Goal: Task Accomplishment & Management: Manage account settings

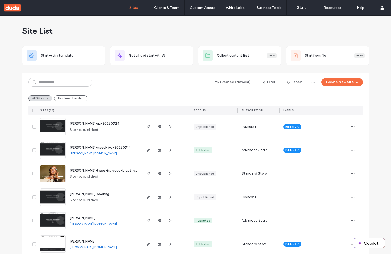
scroll to position [108, 0]
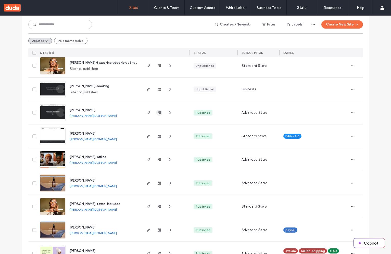
click at [158, 111] on use "button" at bounding box center [159, 112] width 3 height 3
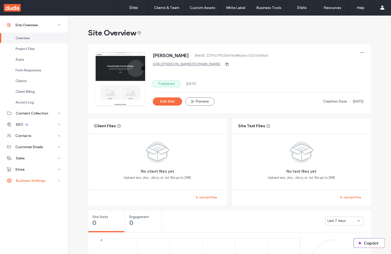
click at [22, 180] on span "Business Settings" at bounding box center [31, 181] width 30 height 4
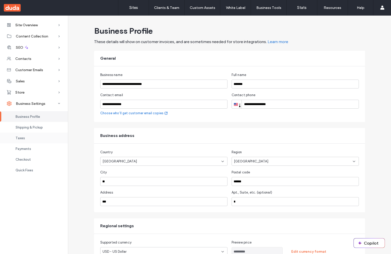
click at [21, 139] on span "Taxes" at bounding box center [20, 138] width 9 height 4
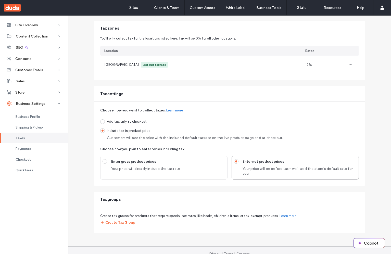
scroll to position [35, 0]
click at [255, 167] on span "Your price will be before tax - we’ll add the store's default rate for you" at bounding box center [300, 171] width 114 height 10
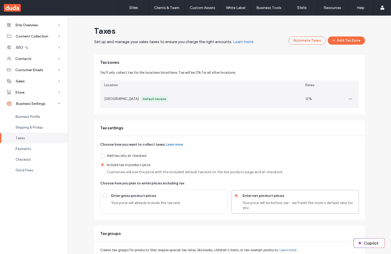
scroll to position [1, 0]
click at [351, 98] on span "button" at bounding box center [351, 98] width 8 height 8
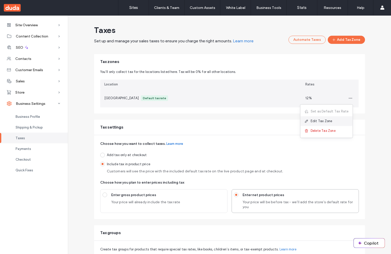
click at [330, 122] on span "Edit Tax Zone" at bounding box center [322, 121] width 22 height 5
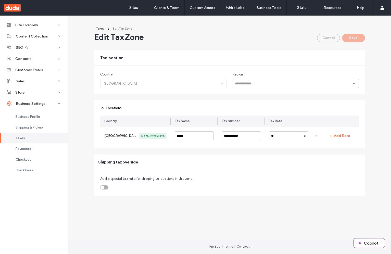
click at [145, 82] on div "Country [GEOGRAPHIC_DATA]" at bounding box center [163, 80] width 126 height 16
click at [259, 81] on div at bounding box center [296, 83] width 126 height 9
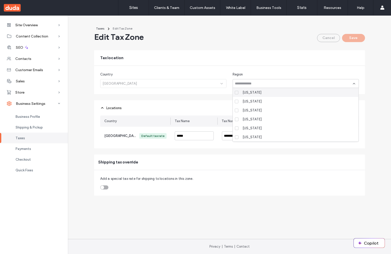
click at [259, 81] on div at bounding box center [296, 83] width 126 height 9
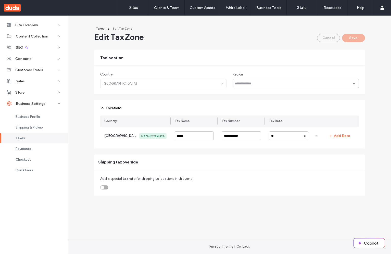
click at [323, 36] on div "Cancel Save" at bounding box center [341, 38] width 48 height 8
click at [347, 38] on div "Cancel Save" at bounding box center [341, 38] width 48 height 8
click at [334, 38] on div "Cancel Save" at bounding box center [341, 38] width 48 height 8
click at [283, 77] on div "Region" at bounding box center [296, 74] width 126 height 5
click at [282, 83] on input at bounding box center [294, 84] width 118 height 4
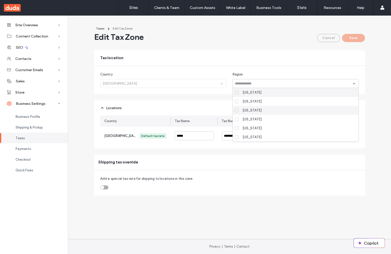
click at [272, 107] on div "[US_STATE]" at bounding box center [298, 110] width 114 height 9
type input "*"
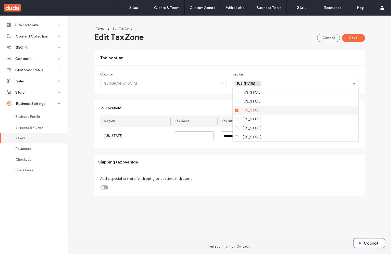
click at [272, 107] on div "[US_STATE]" at bounding box center [298, 110] width 114 height 9
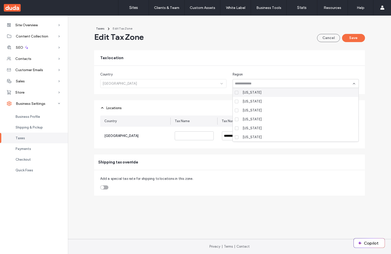
click at [277, 70] on div "Country [GEOGRAPHIC_DATA]" at bounding box center [229, 80] width 271 height 28
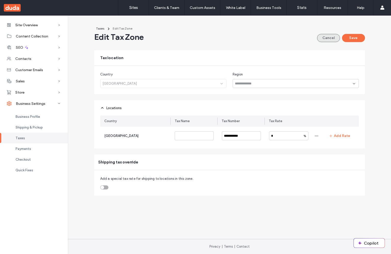
click at [325, 38] on button "Cancel" at bounding box center [328, 38] width 23 height 8
type input "*****"
type input "**"
click at [247, 47] on div "**********" at bounding box center [229, 110] width 283 height 172
click at [321, 39] on div "Cancel Save" at bounding box center [341, 38] width 48 height 8
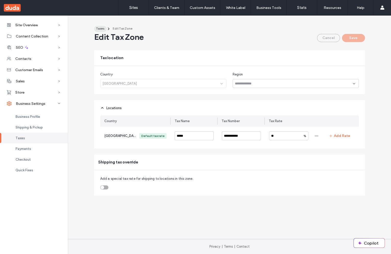
click at [99, 28] on span "Taxes" at bounding box center [100, 29] width 8 height 4
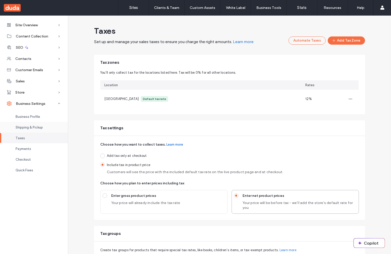
click at [24, 127] on span "Shipping & Pickup" at bounding box center [29, 128] width 27 height 4
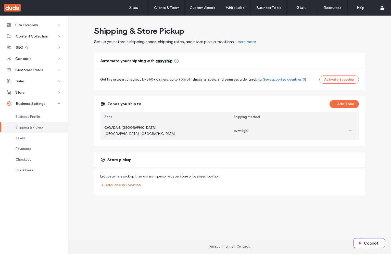
click at [260, 131] on div "by weight" at bounding box center [294, 131] width 121 height 8
click at [236, 134] on div "by weight" at bounding box center [294, 131] width 121 height 8
click at [118, 132] on span "[GEOGRAPHIC_DATA], [GEOGRAPHIC_DATA]" at bounding box center [139, 133] width 71 height 5
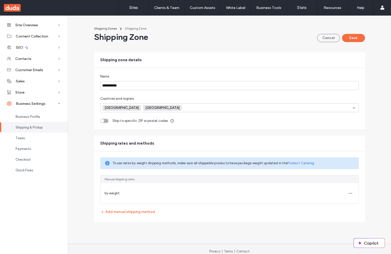
click at [317, 42] on div "Cancel Save" at bounding box center [341, 38] width 48 height 8
click at [318, 42] on button "Cancel" at bounding box center [328, 38] width 23 height 8
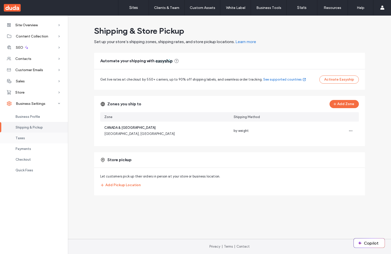
click at [26, 136] on div "Taxes" at bounding box center [34, 138] width 68 height 11
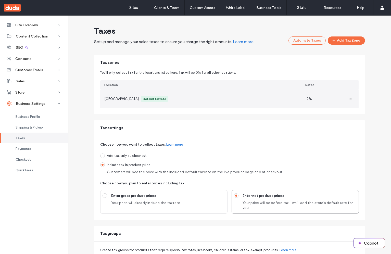
click at [280, 99] on div "United States Default tax rate" at bounding box center [200, 99] width 201 height 18
click at [119, 98] on span "[GEOGRAPHIC_DATA]" at bounding box center [121, 98] width 34 height 5
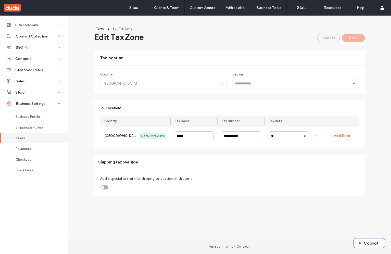
click at [327, 35] on div "Cancel Save" at bounding box center [341, 38] width 48 height 8
click at [280, 23] on div "**********" at bounding box center [229, 106] width 323 height 180
click at [100, 28] on span "Taxes" at bounding box center [100, 29] width 8 height 4
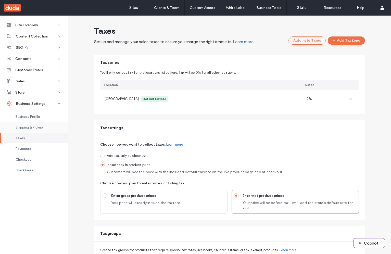
click at [20, 124] on div "Shipping & Pickup" at bounding box center [34, 127] width 68 height 11
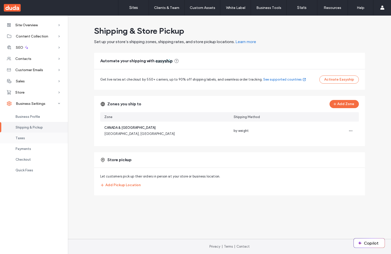
click at [22, 135] on div "Taxes" at bounding box center [34, 138] width 68 height 11
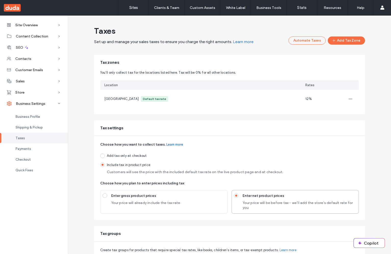
click at [122, 42] on span "Set up and manage your sales taxes to ensure you charge the right amounts." at bounding box center [163, 41] width 138 height 5
click at [349, 44] on button "Add Tax Zone" at bounding box center [346, 40] width 37 height 8
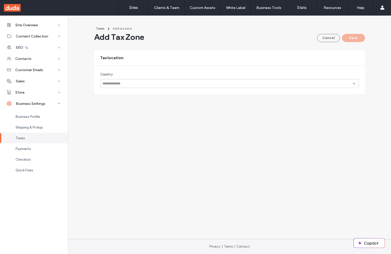
click at [203, 83] on input at bounding box center [228, 84] width 250 height 4
type input "****"
click at [149, 91] on div "[GEOGRAPHIC_DATA]" at bounding box center [230, 92] width 258 height 9
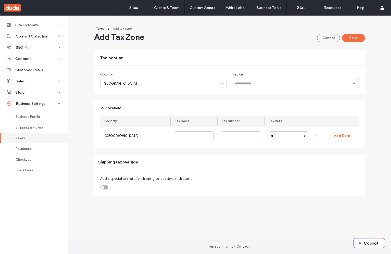
click at [203, 65] on div "Tax location" at bounding box center [229, 57] width 271 height 15
click at [181, 135] on input at bounding box center [194, 135] width 39 height 9
type input "****"
click at [228, 134] on input at bounding box center [241, 135] width 39 height 9
type input "****"
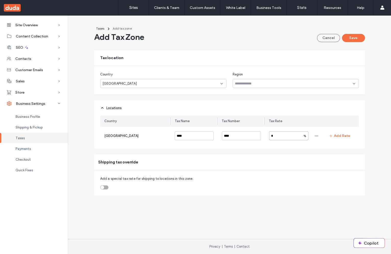
click at [277, 139] on input "*" at bounding box center [288, 135] width 39 height 9
type input "**"
click at [356, 39] on button "Save" at bounding box center [353, 38] width 23 height 8
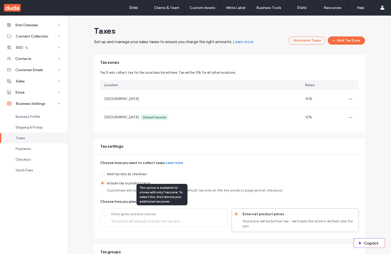
click at [171, 213] on span "Enter gross product prices" at bounding box center [168, 214] width 114 height 5
click at [143, 217] on span "Enter gross product prices" at bounding box center [168, 214] width 114 height 5
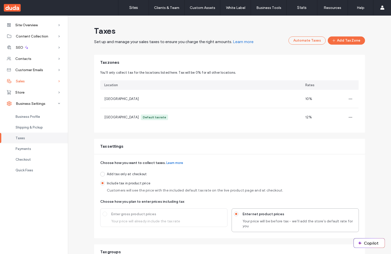
click at [30, 80] on div "Sales" at bounding box center [34, 81] width 68 height 11
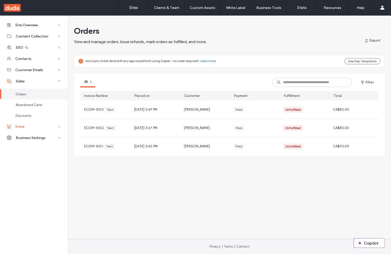
click at [24, 129] on div "Store" at bounding box center [34, 126] width 68 height 11
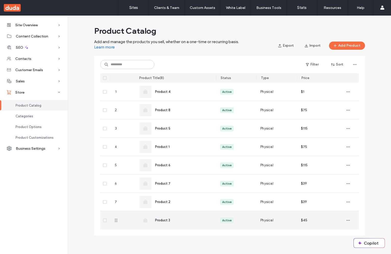
click at [178, 217] on div "Product 3" at bounding box center [175, 220] width 73 height 18
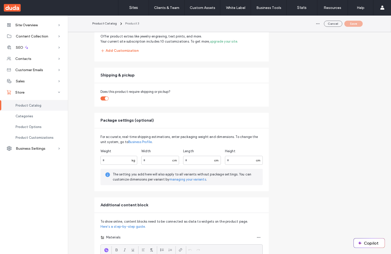
scroll to position [541, 0]
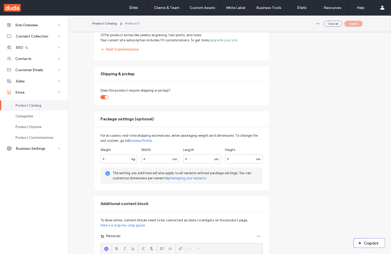
click at [105, 98] on div "toggle" at bounding box center [107, 97] width 4 height 4
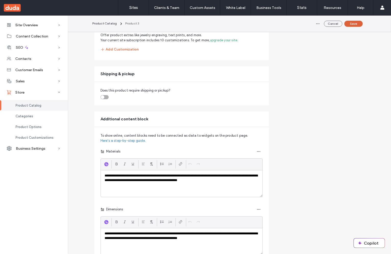
click at [351, 25] on button "Save" at bounding box center [353, 24] width 18 height 6
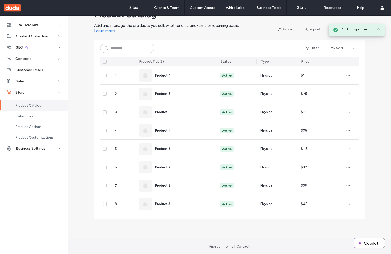
scroll to position [16, 0]
click at [85, 70] on div "Product Catalog Add and manage the products you sell, whether on a one-time or …" at bounding box center [229, 116] width 323 height 218
click at [25, 20] on div "Site Overview" at bounding box center [34, 24] width 68 height 11
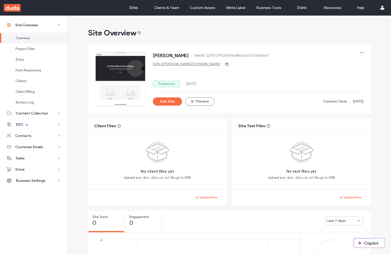
click at [168, 64] on link "[URL][PERSON_NAME][DOMAIN_NAME]" at bounding box center [187, 64] width 68 height 4
click at [169, 101] on button "Edit Site" at bounding box center [167, 101] width 29 height 8
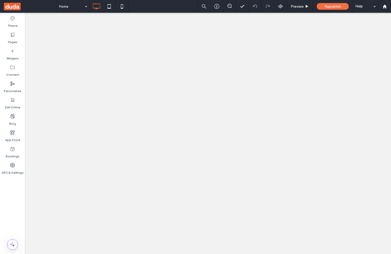
click at [330, 8] on div at bounding box center [195, 127] width 391 height 254
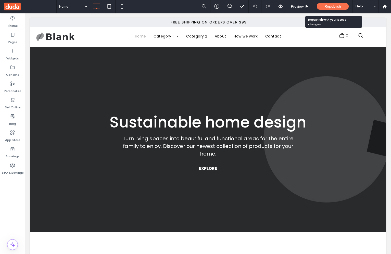
click at [333, 9] on div "Republish" at bounding box center [333, 6] width 32 height 7
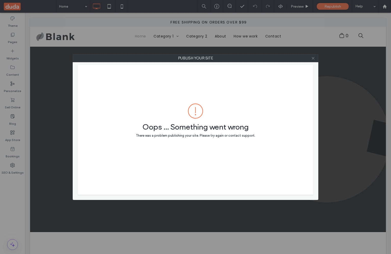
click at [312, 58] on icon at bounding box center [313, 58] width 4 height 4
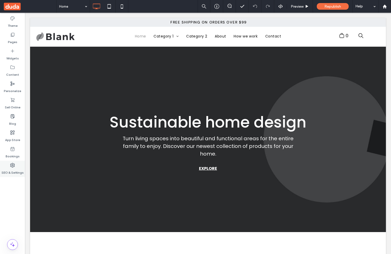
click at [7, 165] on div "SEO & Settings" at bounding box center [12, 169] width 25 height 16
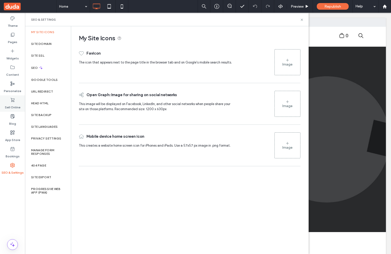
click at [12, 102] on icon at bounding box center [12, 99] width 5 height 5
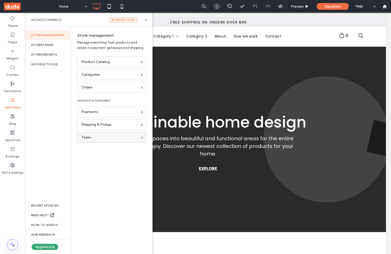
click at [97, 137] on div "Taxes" at bounding box center [109, 138] width 56 height 6
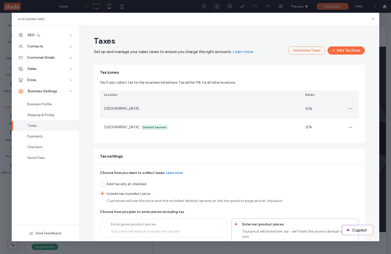
click at [211, 108] on div "[GEOGRAPHIC_DATA]" at bounding box center [200, 109] width 201 height 18
click at [350, 108] on icon "button" at bounding box center [351, 109] width 4 height 4
click at [333, 123] on span "Set as Default Tax Rate" at bounding box center [332, 122] width 38 height 5
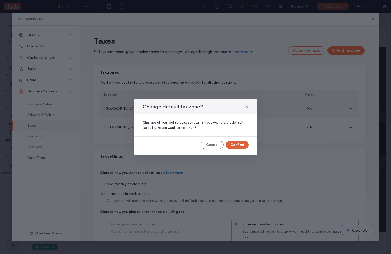
click at [243, 146] on button "Confirm" at bounding box center [237, 145] width 23 height 8
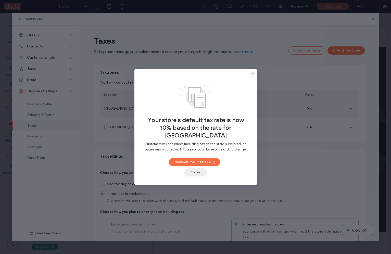
click at [193, 168] on button "Close" at bounding box center [195, 172] width 23 height 8
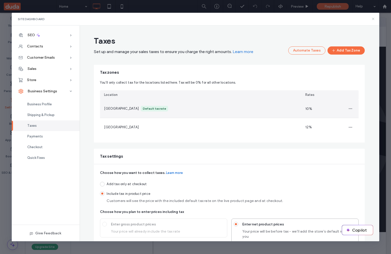
click at [372, 20] on icon at bounding box center [373, 19] width 4 height 4
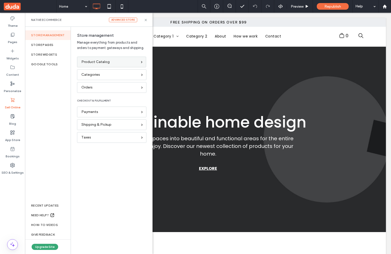
click at [92, 63] on span "Product Catalog" at bounding box center [95, 62] width 28 height 6
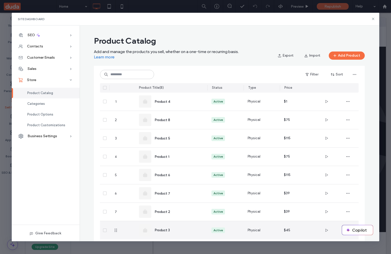
click at [160, 222] on div "Product 3" at bounding box center [171, 230] width 64 height 18
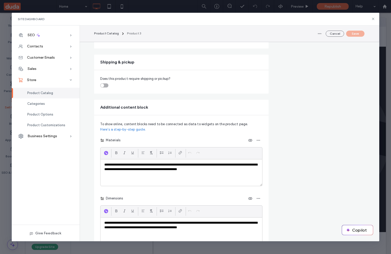
scroll to position [568, 0]
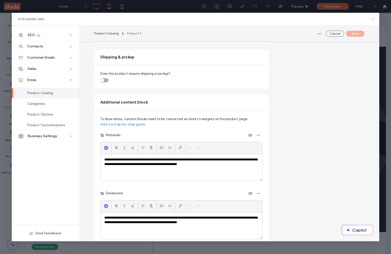
click at [374, 18] on use at bounding box center [373, 19] width 2 height 2
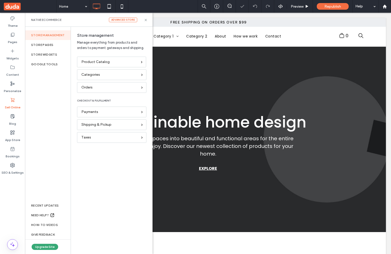
scroll to position [0, 0]
click at [323, 11] on div "Republish" at bounding box center [333, 6] width 32 height 13
click at [326, 6] on span "Republish" at bounding box center [333, 6] width 17 height 4
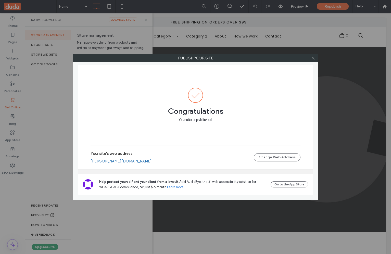
click at [129, 162] on link "[PERSON_NAME][DOMAIN_NAME]" at bounding box center [121, 161] width 61 height 5
